Goal: Navigation & Orientation: Find specific page/section

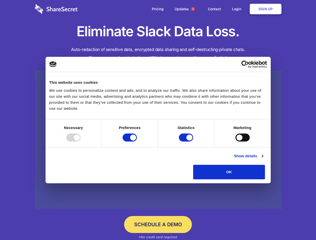
click at [81, 142] on div at bounding box center [73, 138] width 14 height 8
click at [137, 142] on input "Preferences" at bounding box center [130, 138] width 14 height 8
checkbox input "false"
click at [187, 142] on input "Statistics" at bounding box center [186, 138] width 14 height 8
checkbox input "false"
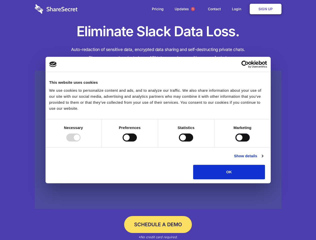
click at [235, 142] on input "Marketing" at bounding box center [242, 138] width 14 height 8
checkbox input "true"
click at [263, 159] on link "Show details" at bounding box center [248, 156] width 29 height 6
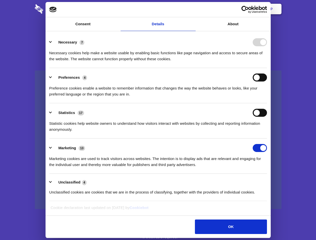
click at [267, 68] on li "Necessary 7 Necessary cookies help make a website usable by enabling basic func…" at bounding box center [158, 50] width 218 height 35
click at [193, 9] on span "1" at bounding box center [193, 9] width 4 height 4
